Goal: Transaction & Acquisition: Book appointment/travel/reservation

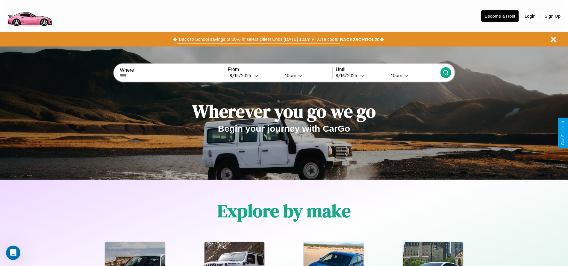
click at [258, 39] on button "Back to School savings of 20% in select cities! Ends [DATE] 10am PT. Use code:" at bounding box center [258, 39] width 162 height 8
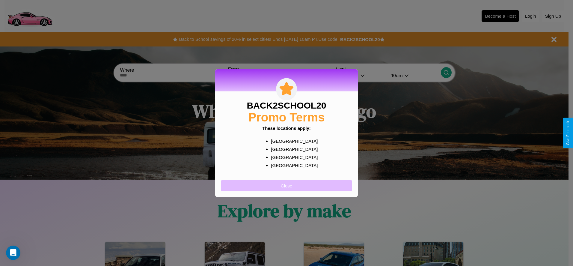
click at [286, 185] on button "Close" at bounding box center [286, 185] width 131 height 11
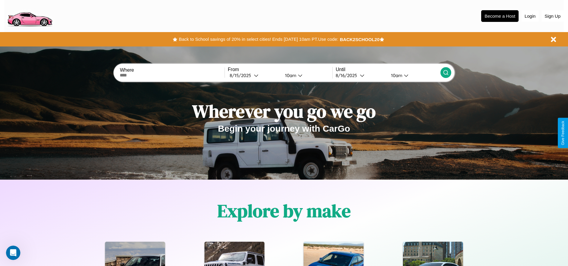
scroll to position [859, 0]
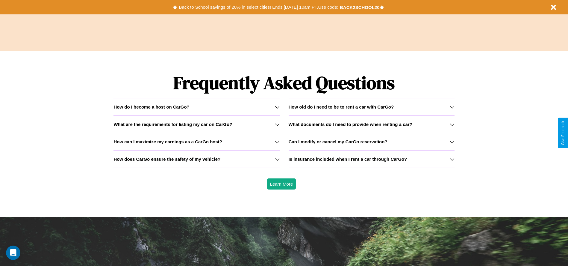
click at [196, 159] on h3 "How does CarGo ensure the safety of my vehicle?" at bounding box center [167, 158] width 107 height 5
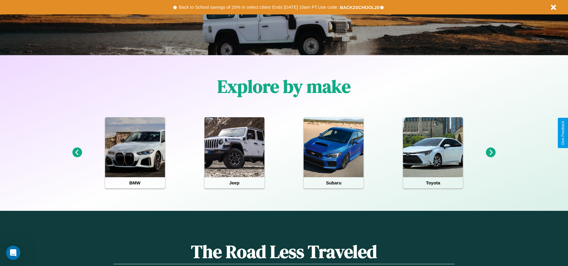
click at [491, 152] on icon at bounding box center [491, 152] width 10 height 10
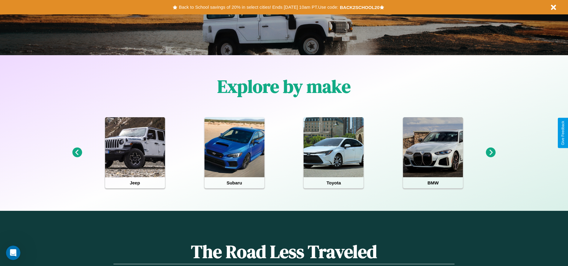
click at [77, 152] on icon at bounding box center [77, 152] width 10 height 10
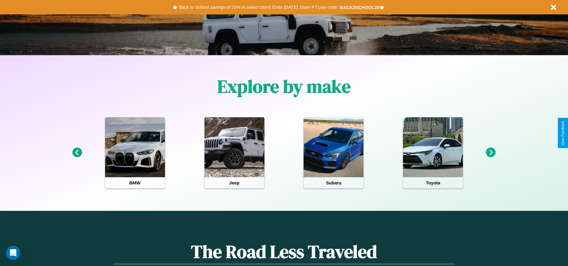
click at [77, 152] on icon at bounding box center [77, 152] width 10 height 10
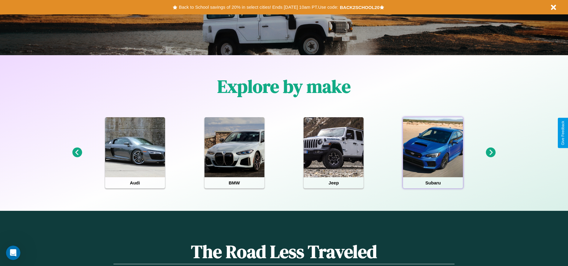
click at [433, 152] on div at bounding box center [433, 147] width 60 height 60
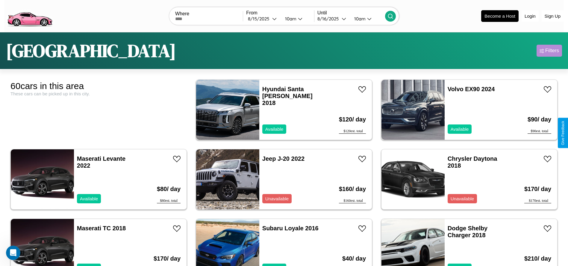
click at [549, 51] on div "Filters" at bounding box center [552, 51] width 14 height 6
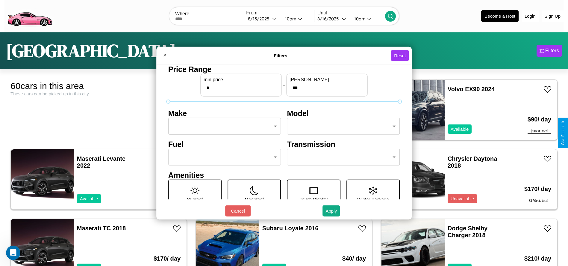
click at [223, 126] on body "CarGo Where From [DATE] 10am Until [DATE] 10am Become a Host Login Sign Up Dall…" at bounding box center [284, 151] width 568 height 303
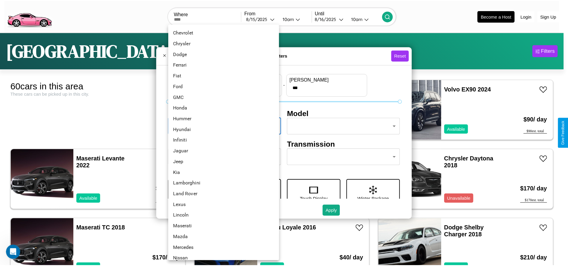
scroll to position [156, 0]
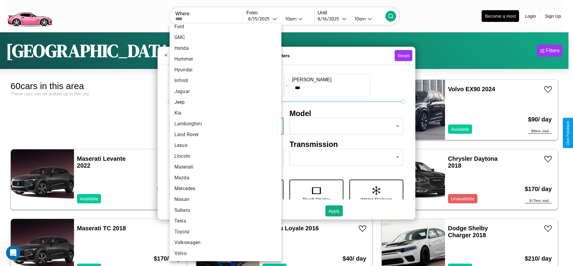
click at [223, 253] on li "Volvo" at bounding box center [226, 253] width 112 height 11
type input "*****"
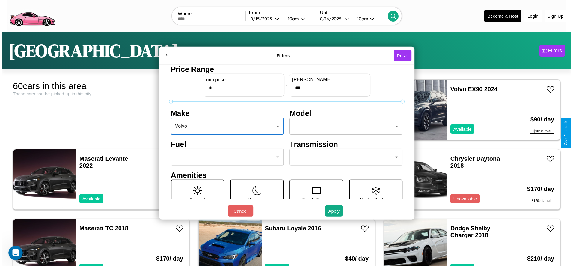
scroll to position [25, 0]
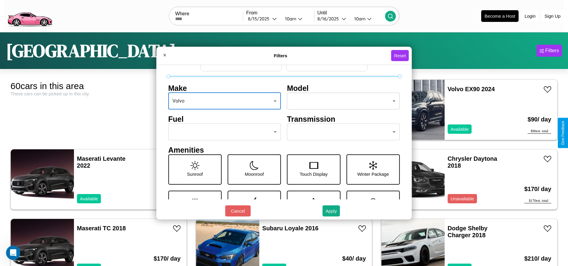
click at [341, 132] on body "CarGo Where From [DATE] 10am Until [DATE] 10am Become a Host Login Sign Up Dall…" at bounding box center [284, 151] width 568 height 303
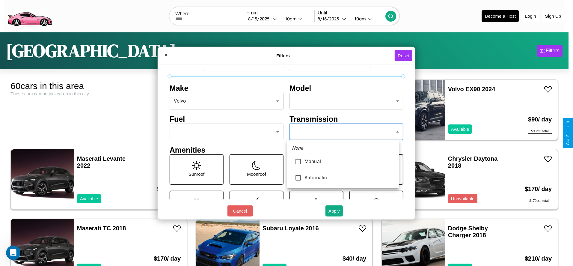
type input "*********"
click at [343, 132] on div at bounding box center [286, 133] width 573 height 266
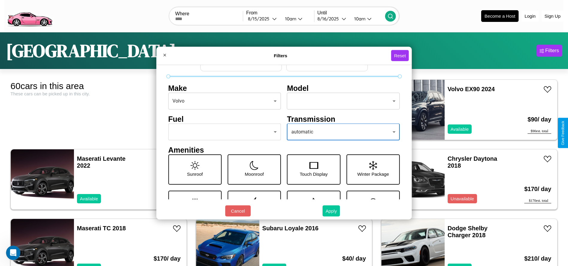
click at [332, 211] on button "Apply" at bounding box center [331, 210] width 17 height 11
